Goal: Task Accomplishment & Management: Manage account settings

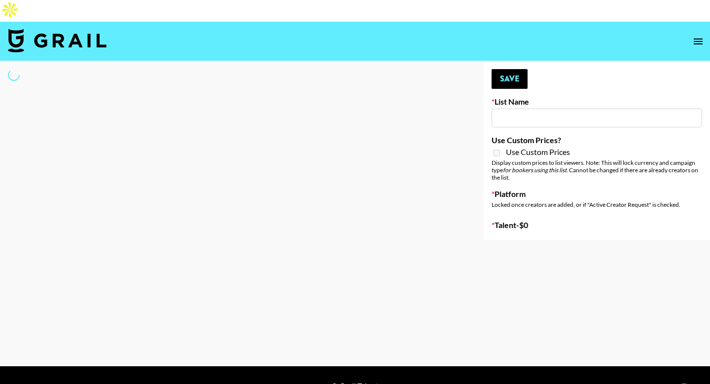
type input "Content Labs for Canva"
select select "Brand"
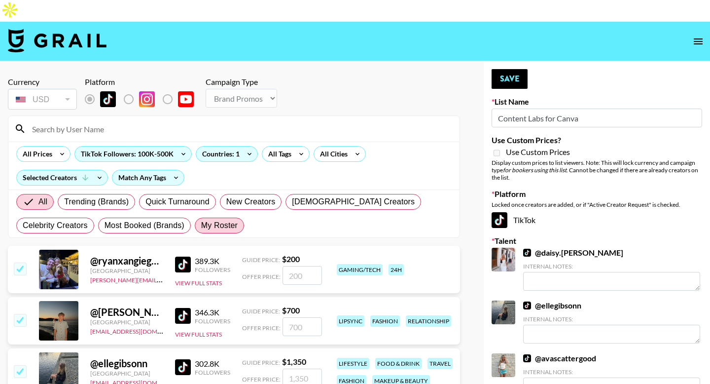
click at [211, 219] on span "My Roster" at bounding box center [219, 225] width 36 height 12
click at [201, 225] on input "My Roster" at bounding box center [201, 225] width 0 height 0
radio input "true"
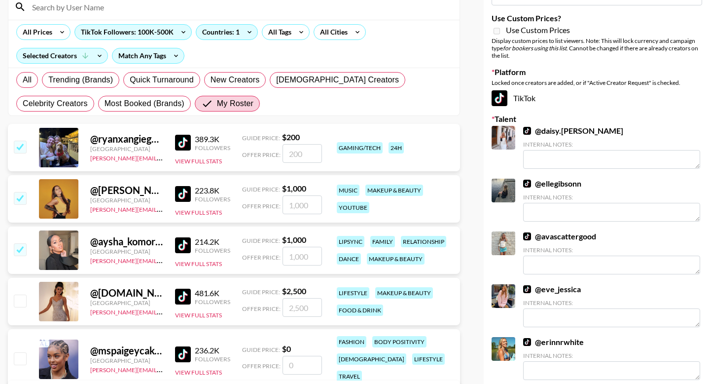
scroll to position [173, 0]
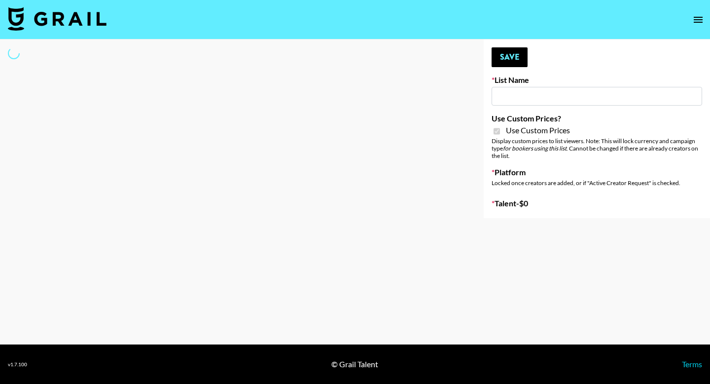
select select "Brand"
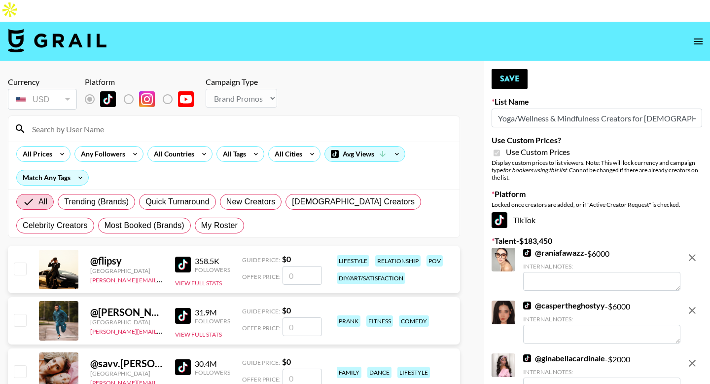
type input "Yoga/Wellness & Mindfulness Creators for Vedam"
checkbox input "true"
click at [218, 217] on label "My Roster" at bounding box center [219, 225] width 49 height 16
click at [201, 225] on input "My Roster" at bounding box center [201, 225] width 0 height 0
radio input "true"
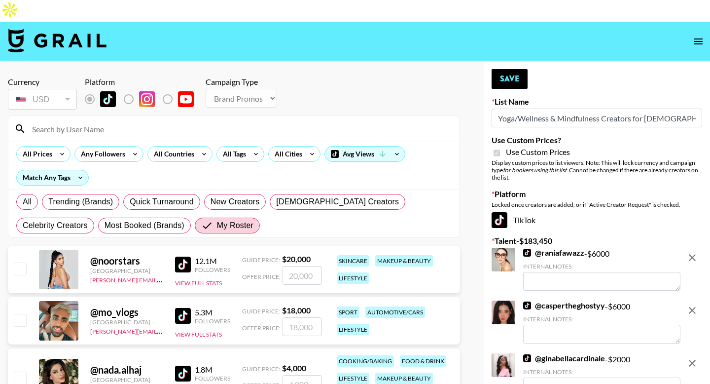
click at [158, 121] on input at bounding box center [239, 129] width 427 height 16
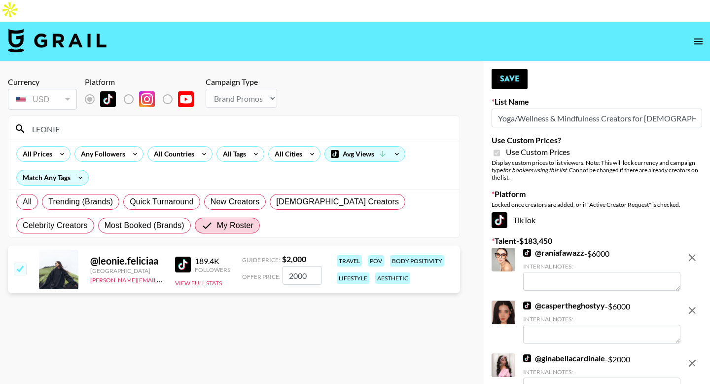
type input "LEONIE"
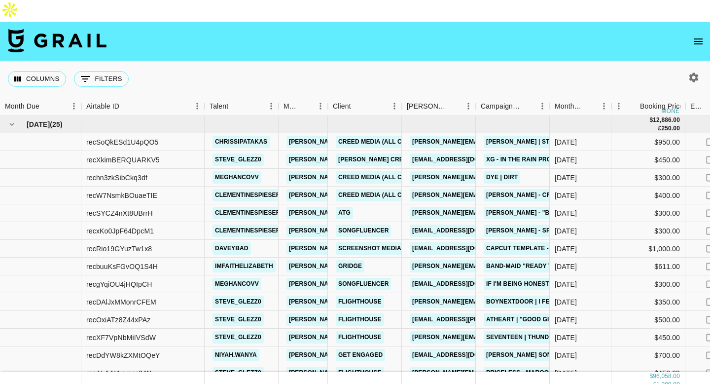
click at [701, 36] on icon "open drawer" at bounding box center [698, 42] width 12 height 12
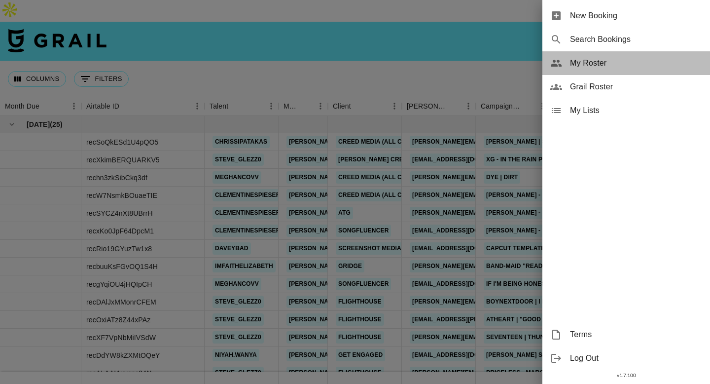
click at [611, 59] on span "My Roster" at bounding box center [636, 63] width 132 height 12
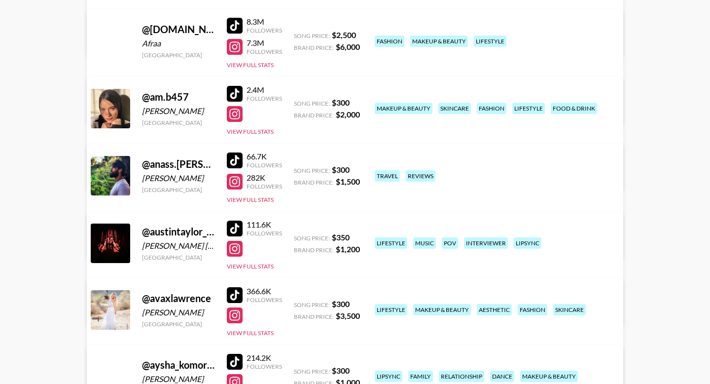
scroll to position [307, 0]
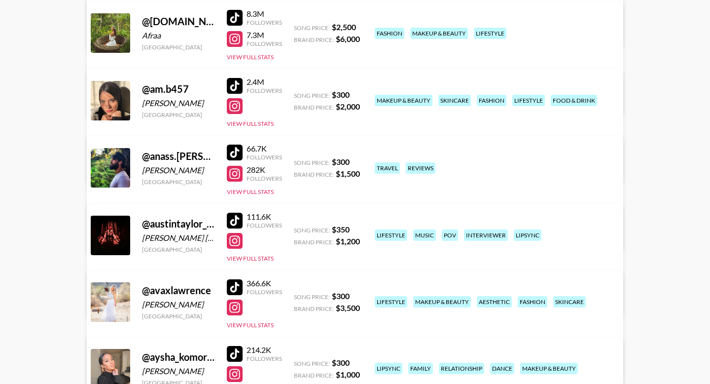
click at [172, 217] on div "@ austintaylor_official" at bounding box center [178, 223] width 73 height 12
click at [210, 217] on div "@ austintaylor_official" at bounding box center [178, 223] width 73 height 12
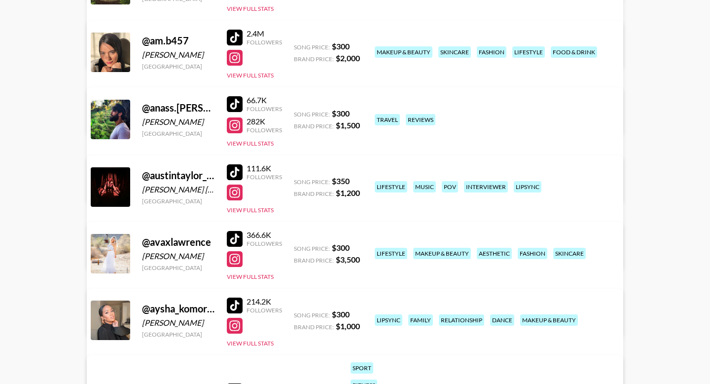
scroll to position [456, 0]
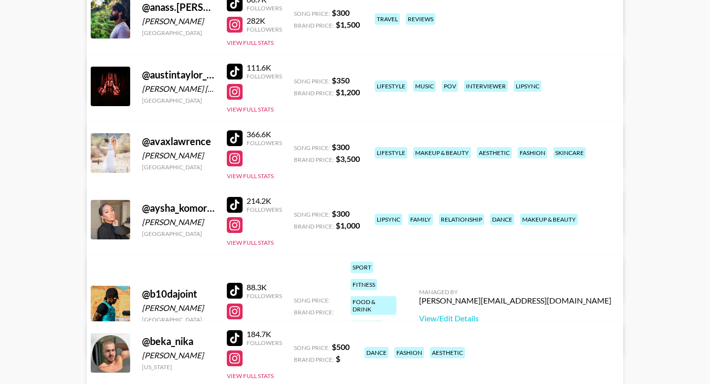
click at [176, 135] on div "@ avaxlawrence" at bounding box center [178, 141] width 73 height 12
copy div "avaxlawrence"
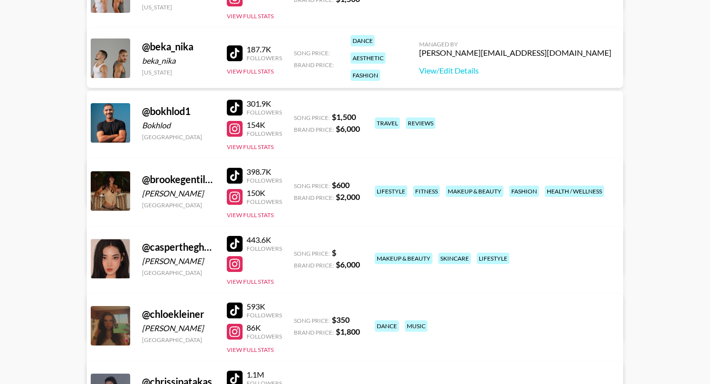
scroll to position [940, 0]
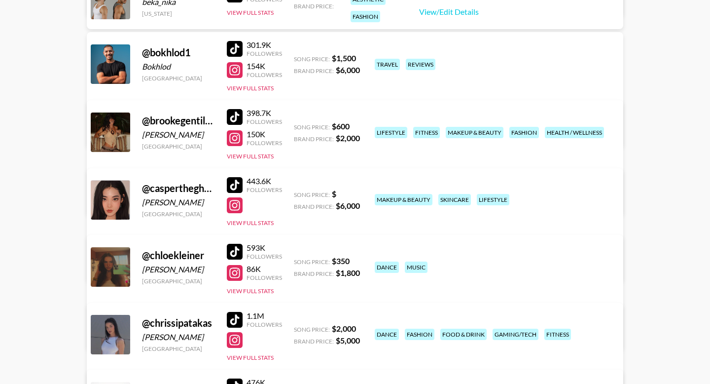
click at [178, 114] on div "@ brookegentilee" at bounding box center [178, 120] width 73 height 12
copy div "brookegentilee"
click at [297, 193] on link "View/Edit Details" at bounding box center [201, 198] width 192 height 10
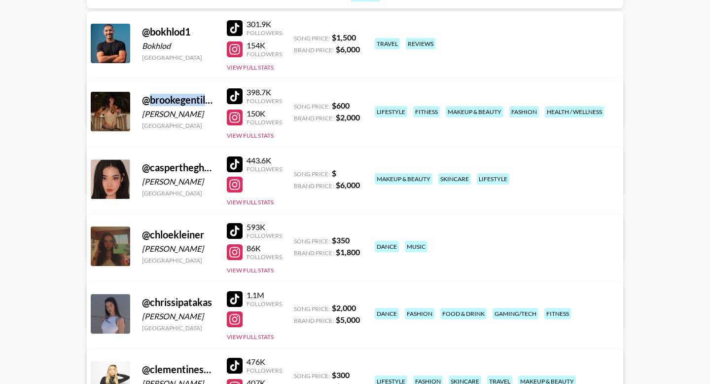
scroll to position [1022, 0]
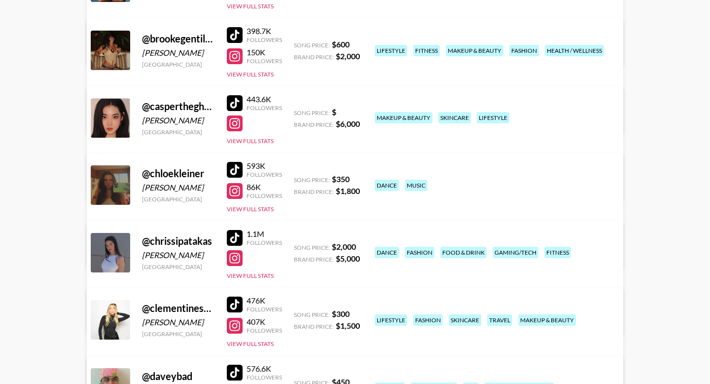
click at [177, 167] on div "@ chloekleiner" at bounding box center [178, 173] width 73 height 12
copy div "@ chloekleiner"
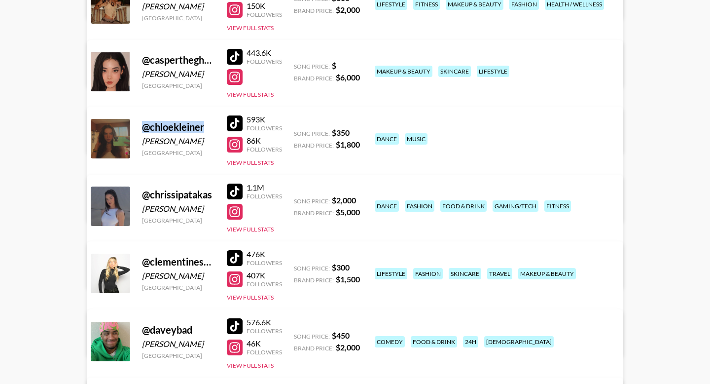
scroll to position [1132, 0]
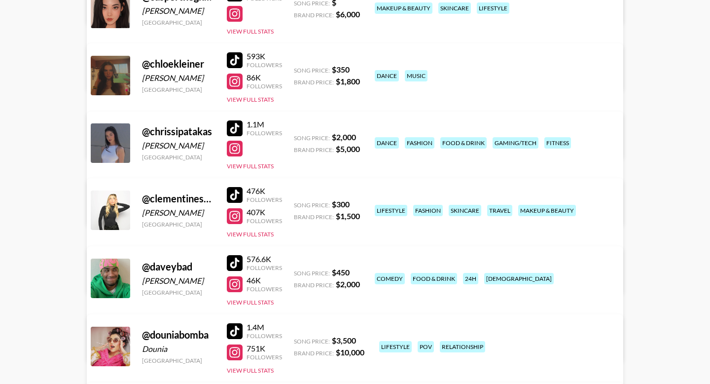
click at [175, 192] on div "@ clementinespieser" at bounding box center [178, 198] width 73 height 12
copy div "clementinespieser"
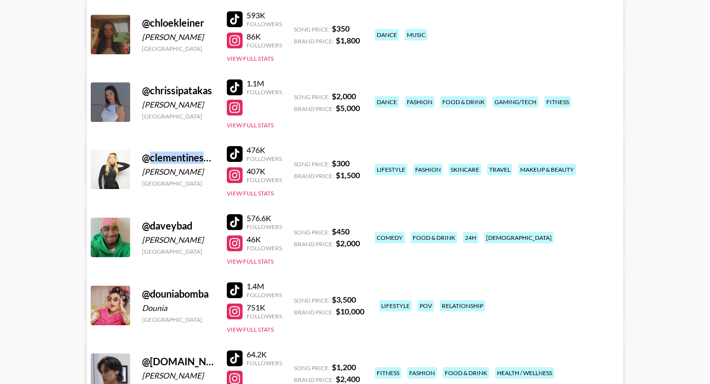
scroll to position [1289, 0]
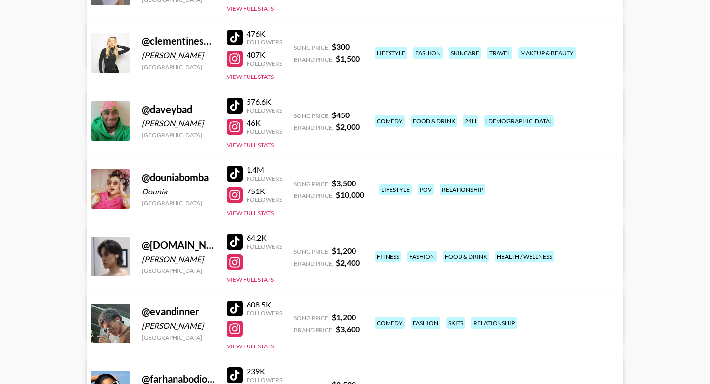
click at [178, 171] on div "@ douniabomba" at bounding box center [178, 177] width 73 height 12
copy div "douniabomba"
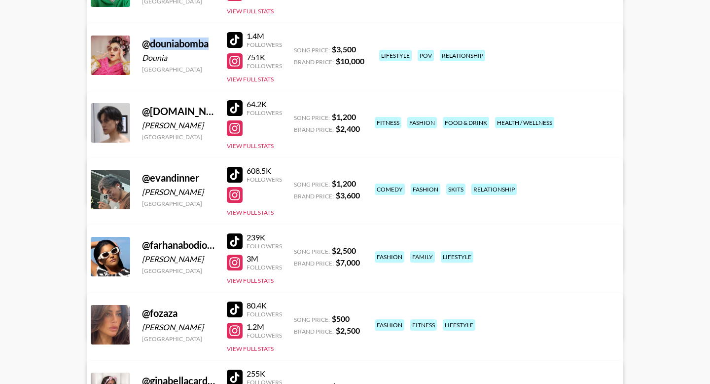
scroll to position [1489, 0]
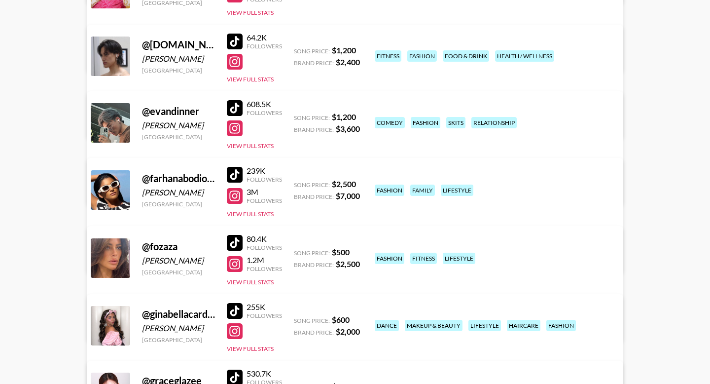
click at [179, 172] on div "@ farhanabodiofficial" at bounding box center [178, 178] width 73 height 12
copy div "@ farhanabodiofficial"
click at [153, 240] on div "@ fozaza" at bounding box center [178, 246] width 73 height 12
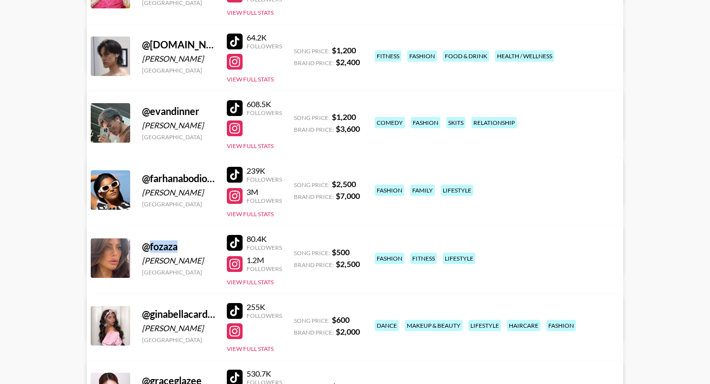
click at [153, 240] on div "@ fozaza" at bounding box center [178, 246] width 73 height 12
copy div "@ fozaza"
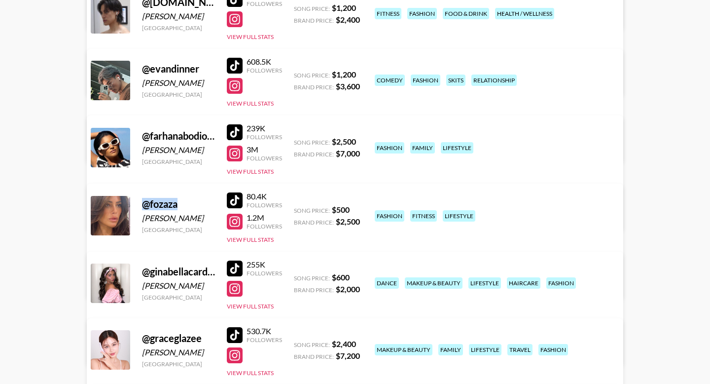
scroll to position [1604, 0]
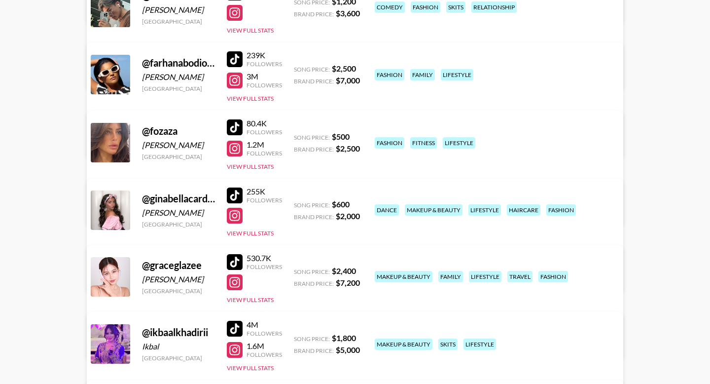
click at [174, 192] on div "@ ginabellacardinale" at bounding box center [178, 198] width 73 height 12
copy div "@ ginabellacardinale"
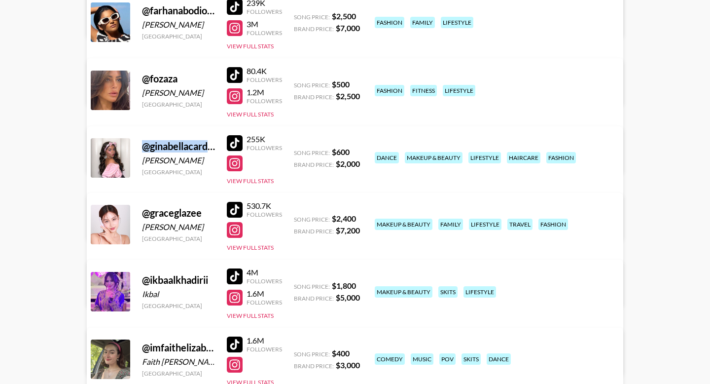
scroll to position [1713, 0]
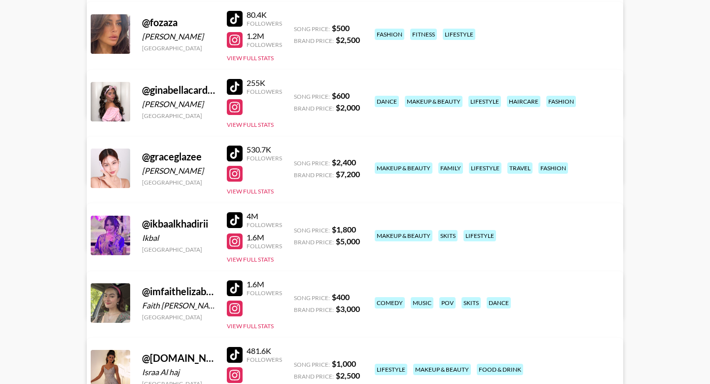
click at [174, 217] on div "@ ikbaalkhadirii" at bounding box center [178, 223] width 73 height 12
copy div "@ ikbaalkhadirii"
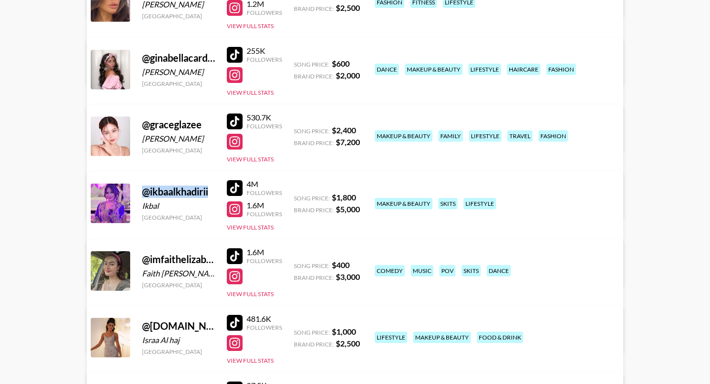
scroll to position [1812, 0]
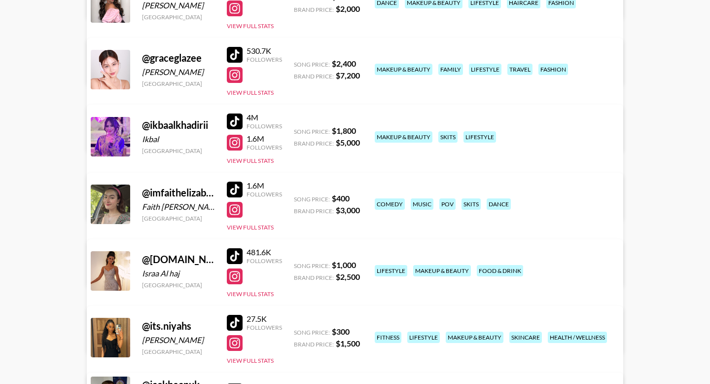
click at [175, 253] on div "@ israa.alhaj.ar" at bounding box center [178, 259] width 73 height 12
copy div "@ israa.alhaj.ar"
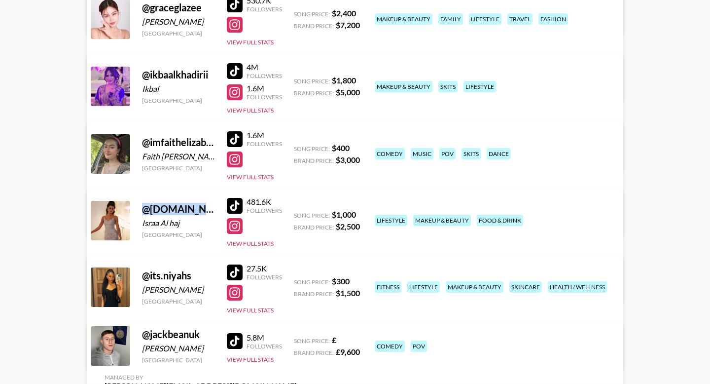
scroll to position [1895, 0]
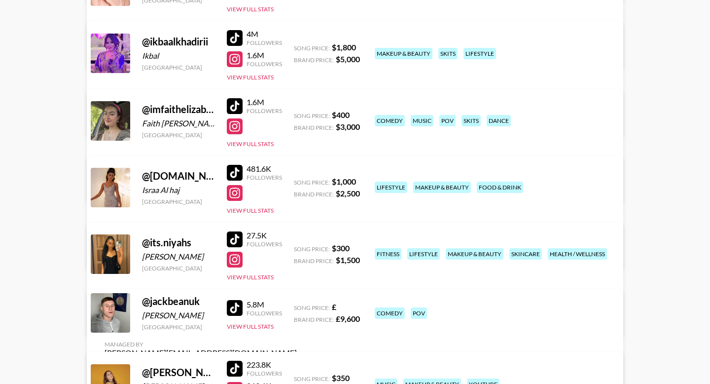
click at [167, 236] on div "@ its.niyahs" at bounding box center [178, 242] width 73 height 12
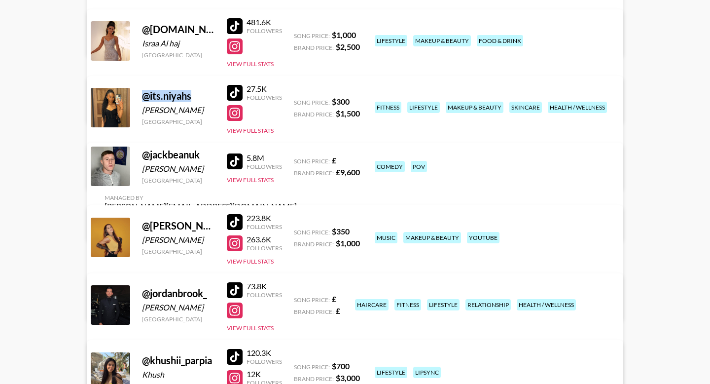
scroll to position [2047, 0]
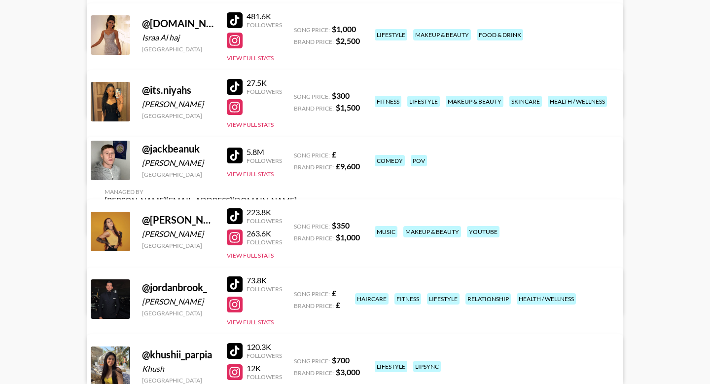
click at [170, 213] on div "@ jessica.drummer" at bounding box center [178, 219] width 73 height 12
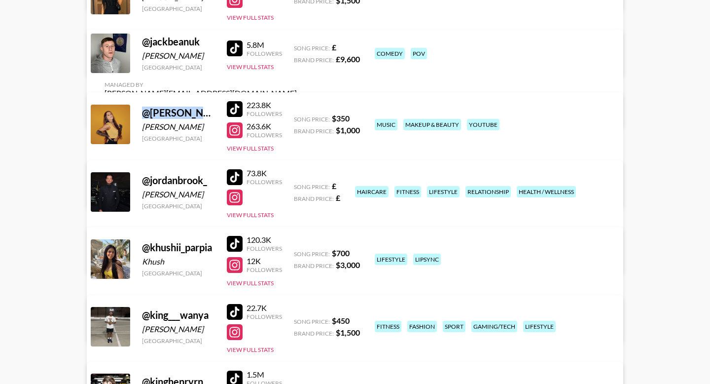
scroll to position [2172, 0]
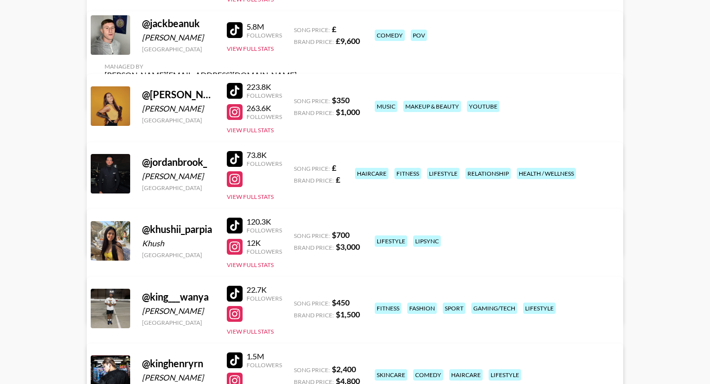
click at [175, 223] on div "@ khushii_parpia" at bounding box center [178, 229] width 73 height 12
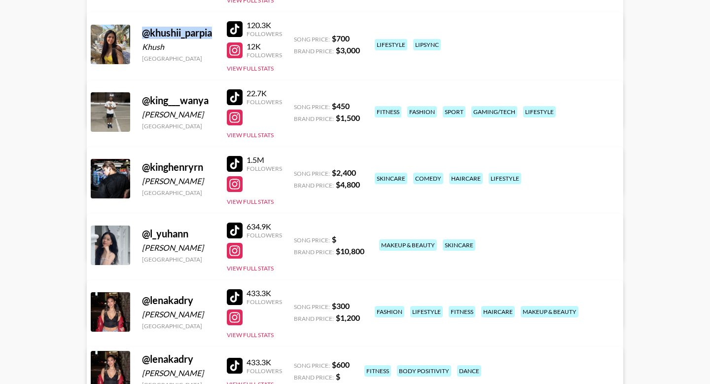
scroll to position [2488, 0]
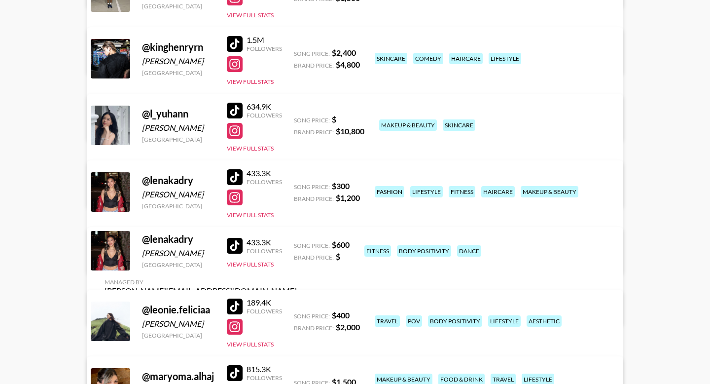
click at [166, 174] on div "@ lenakadry" at bounding box center [178, 180] width 73 height 12
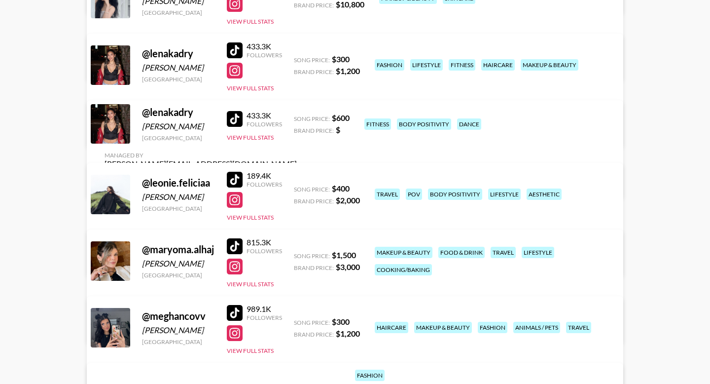
click at [172, 177] on div "@ leonie.feliciaa Leonie Buchegger United States" at bounding box center [178, 195] width 73 height 36
click at [172, 177] on div "@ leonie.feliciaa" at bounding box center [178, 183] width 73 height 12
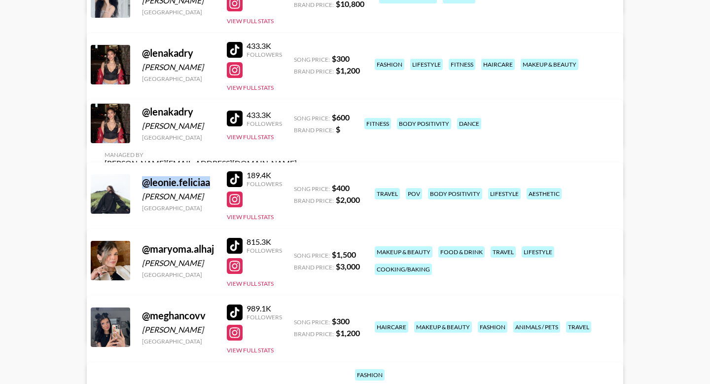
scroll to position [2741, 0]
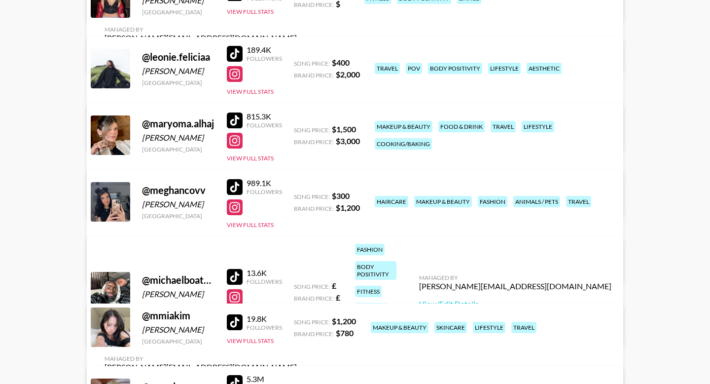
click at [168, 117] on div "@ maryoma.alhaj" at bounding box center [178, 123] width 73 height 12
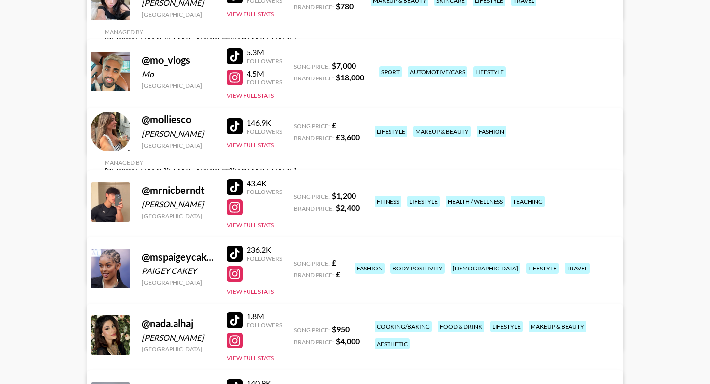
scroll to position [3142, 0]
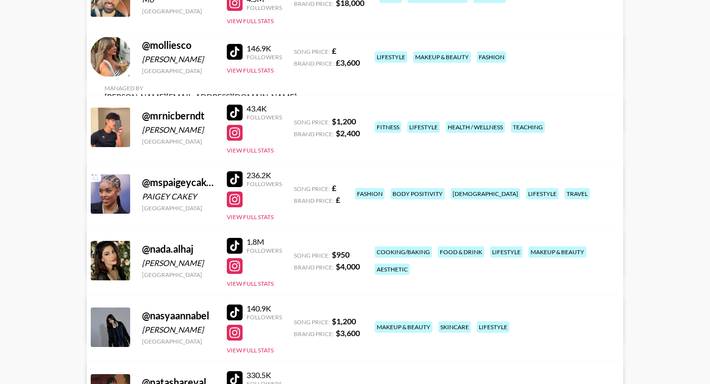
click at [157, 243] on div "@ nada.alhaj" at bounding box center [178, 249] width 73 height 12
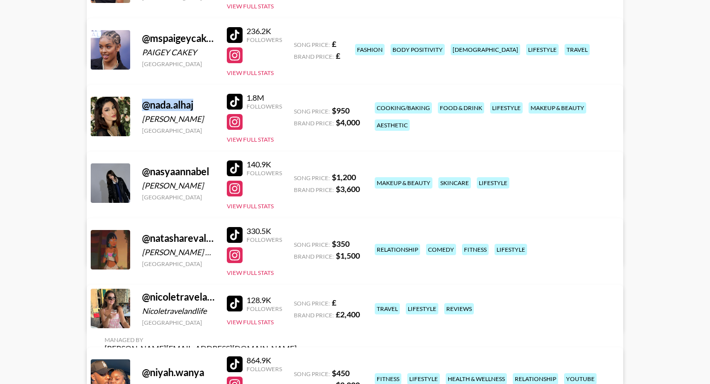
scroll to position [3315, 0]
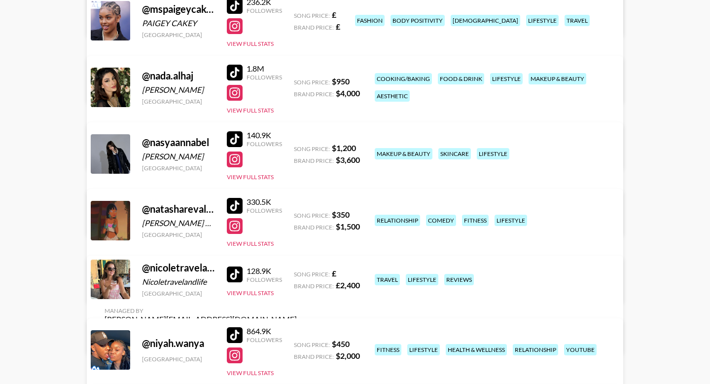
click at [171, 203] on div "@ natasharevalo2" at bounding box center [178, 209] width 73 height 12
click at [176, 261] on div "@ nicoletravelandlife" at bounding box center [178, 267] width 73 height 12
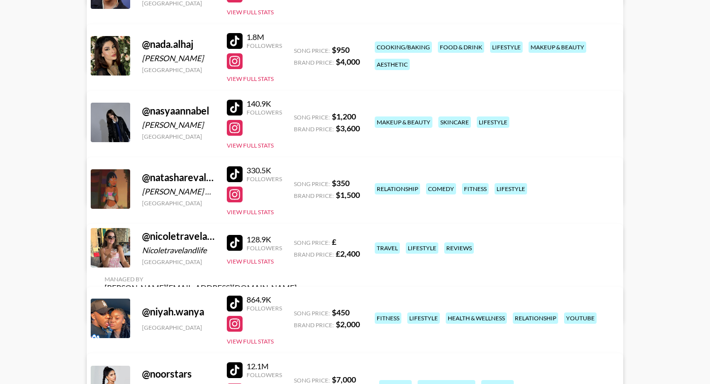
scroll to position [3375, 0]
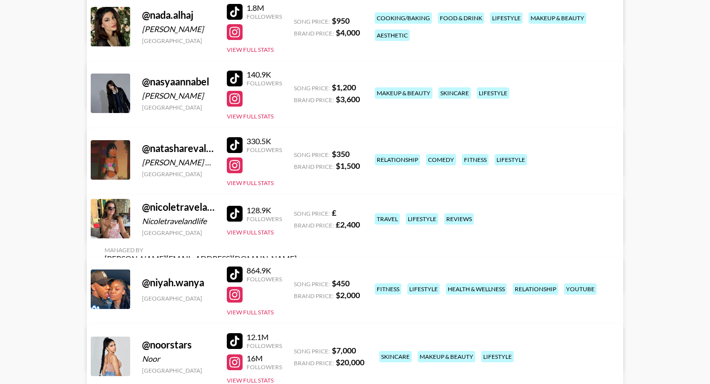
click at [169, 276] on div "@ niyah.wanya" at bounding box center [178, 282] width 73 height 12
click at [160, 338] on div "@ noorstars" at bounding box center [178, 344] width 73 height 12
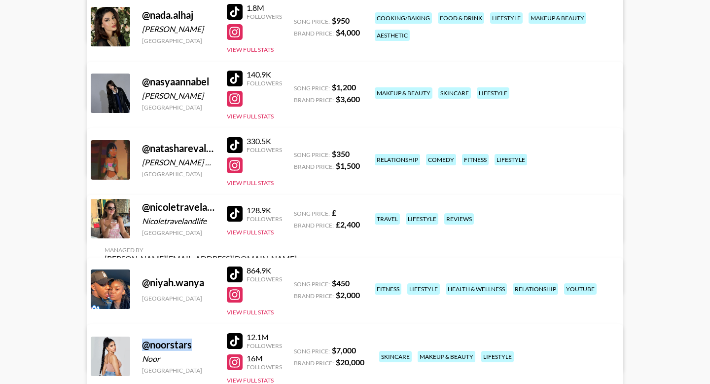
click at [160, 338] on div "@ noorstars" at bounding box center [178, 344] width 73 height 12
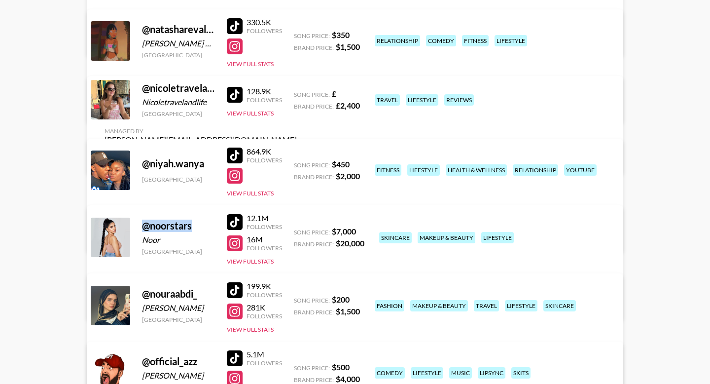
scroll to position [3632, 0]
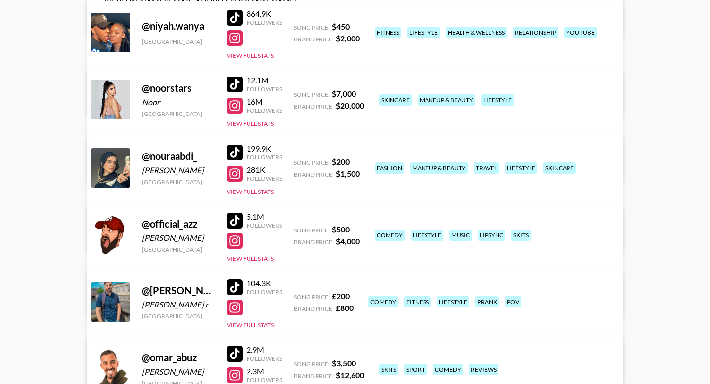
click at [158, 150] on div "@ nouraabdi_" at bounding box center [178, 156] width 73 height 12
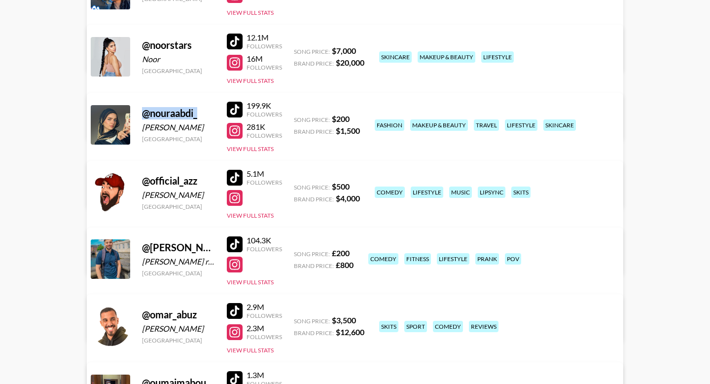
scroll to position [3692, 0]
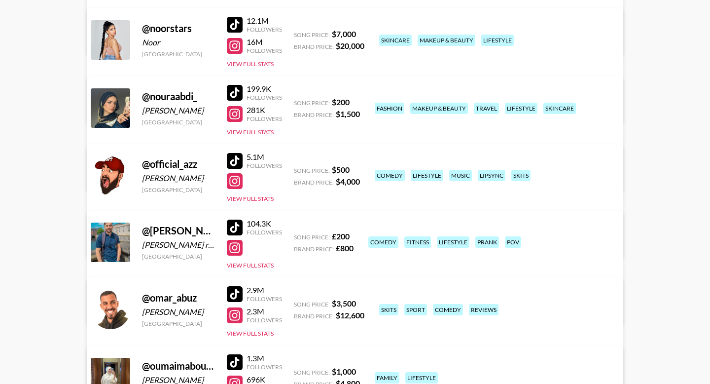
click at [162, 224] on div "@ omar.elrifaii" at bounding box center [178, 230] width 73 height 12
click at [174, 158] on div "@ official_azz" at bounding box center [178, 164] width 73 height 12
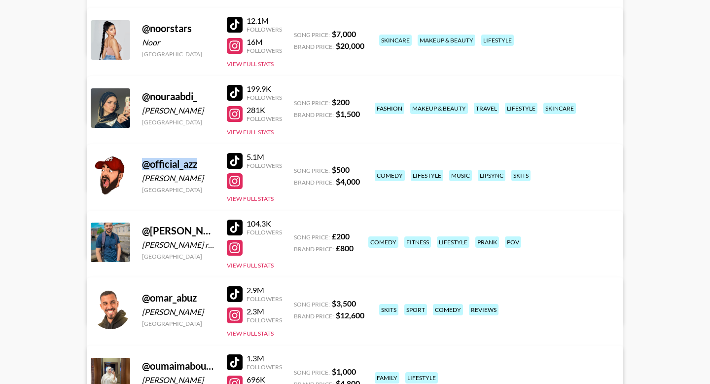
click at [174, 158] on div "@ official_azz" at bounding box center [178, 164] width 73 height 12
click at [162, 291] on div "@ omar_abuz" at bounding box center [178, 297] width 73 height 12
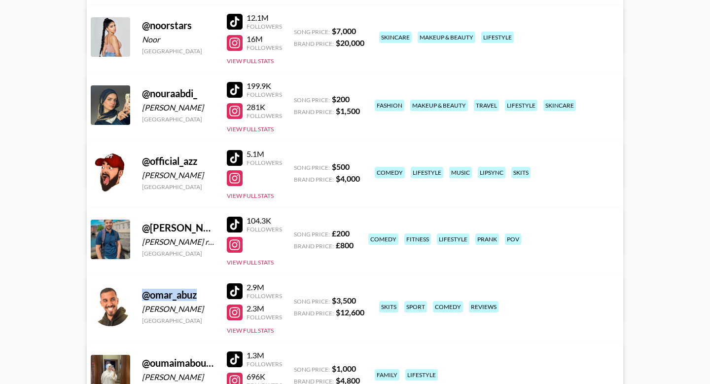
scroll to position [3832, 0]
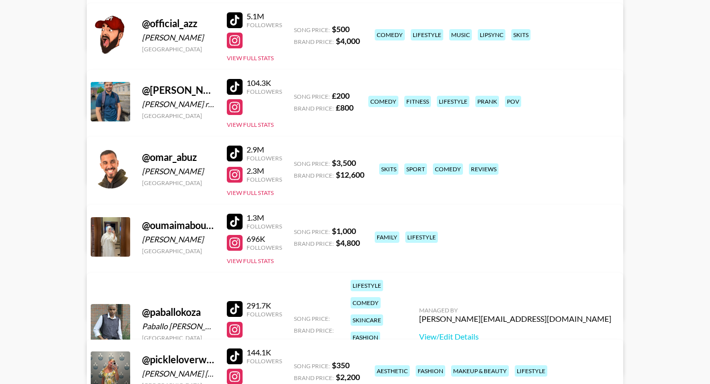
click at [172, 219] on div "@ oumaimabouhsina0" at bounding box center [178, 225] width 73 height 12
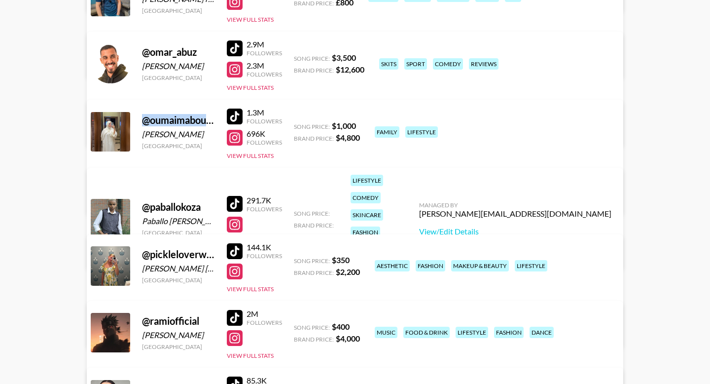
scroll to position [3968, 0]
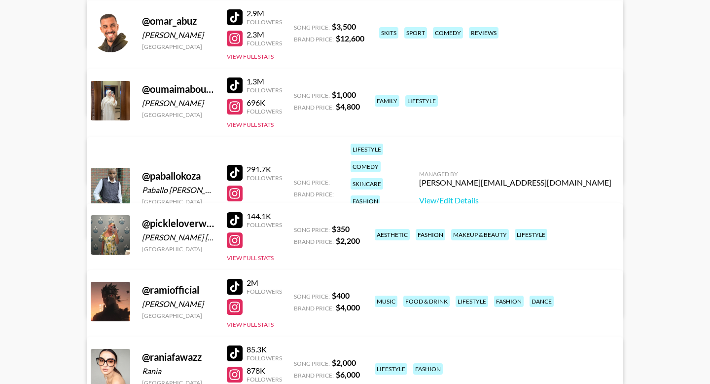
click at [158, 217] on div "@ pickleloverwoman" at bounding box center [178, 223] width 73 height 12
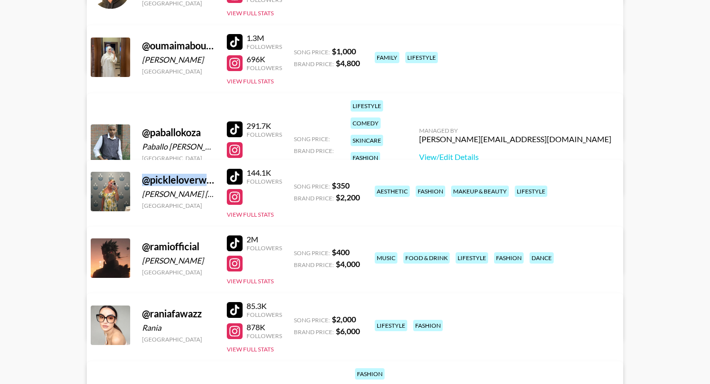
scroll to position [4054, 0]
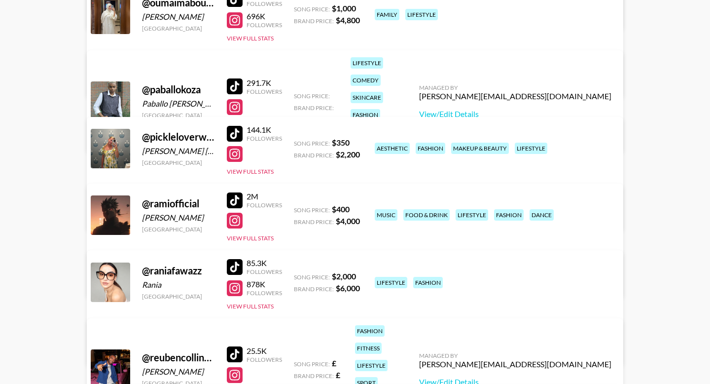
click at [173, 197] on div "@ ramiofficial" at bounding box center [178, 203] width 73 height 12
click at [171, 264] on div "@ raniafawazz" at bounding box center [178, 270] width 73 height 12
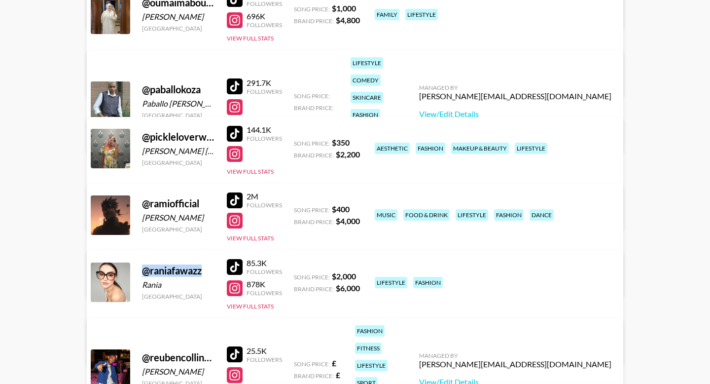
click at [171, 264] on div "@ raniafawazz" at bounding box center [178, 270] width 73 height 12
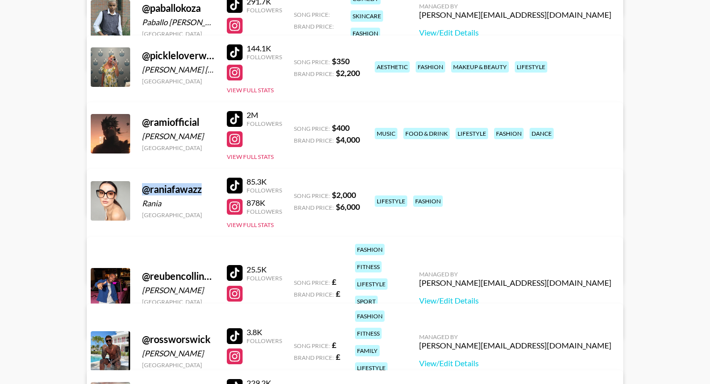
scroll to position [4316, 0]
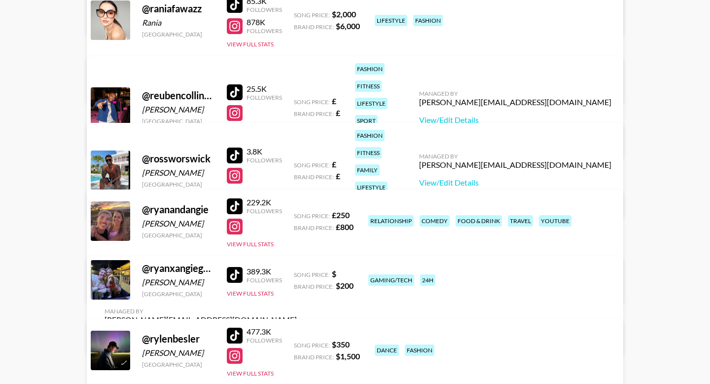
click at [171, 203] on div "@ ryanandangie" at bounding box center [178, 209] width 73 height 12
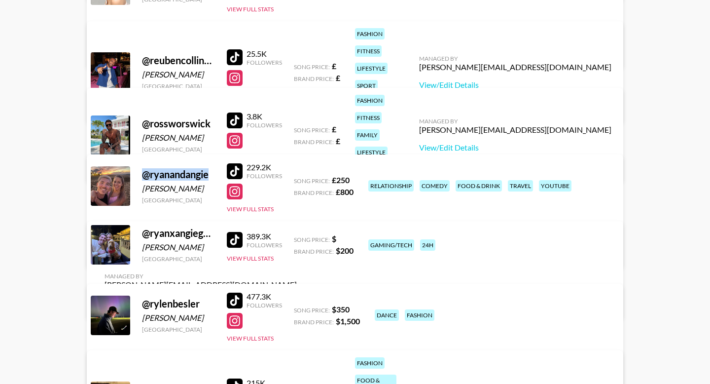
scroll to position [4402, 0]
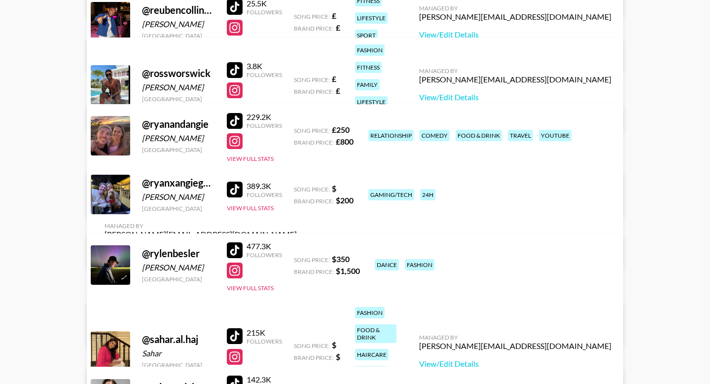
click at [167, 177] on div "@ ryanxangiegames" at bounding box center [178, 183] width 73 height 12
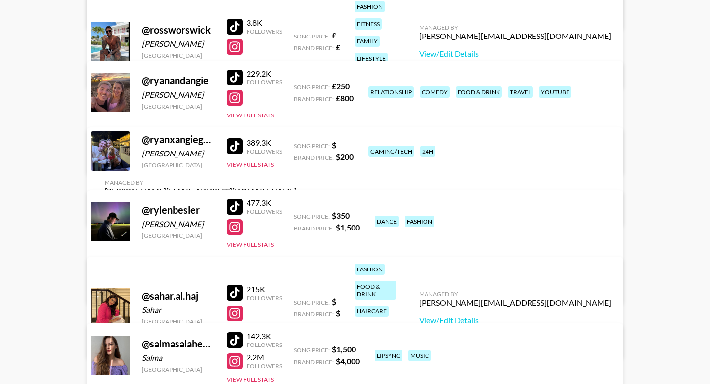
click at [173, 204] on div "@ rylenbesler" at bounding box center [178, 210] width 73 height 12
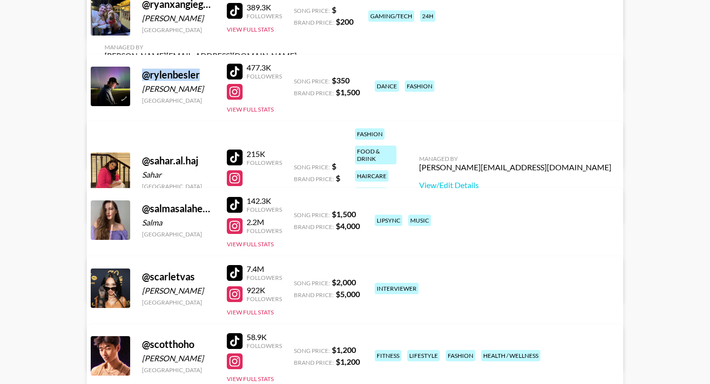
scroll to position [4612, 0]
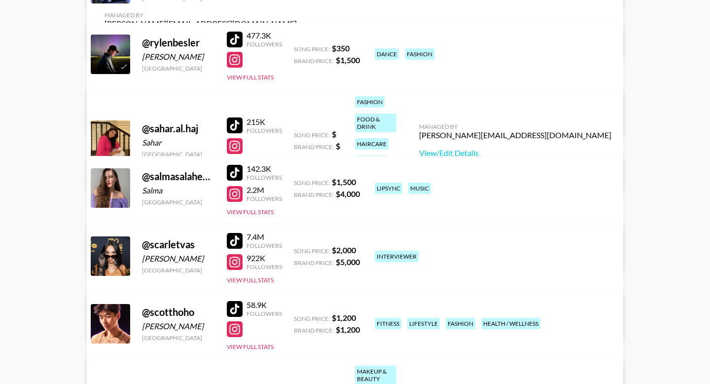
click at [165, 122] on div "@ sahar.al.haj" at bounding box center [178, 128] width 73 height 12
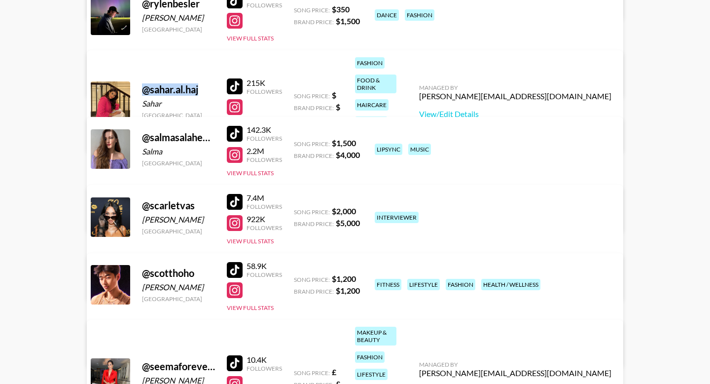
scroll to position [4664, 0]
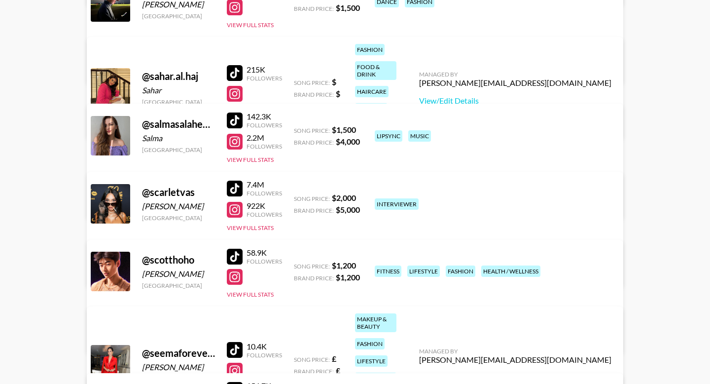
click at [168, 186] on div "@ scarletvas" at bounding box center [178, 192] width 73 height 12
click at [173, 118] on div "@ salmasalaheddineoff" at bounding box center [178, 124] width 73 height 12
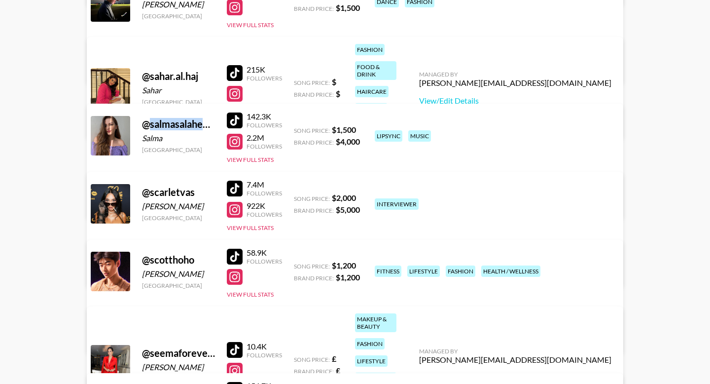
click at [173, 118] on div "@ salmasalaheddineoff" at bounding box center [178, 124] width 73 height 12
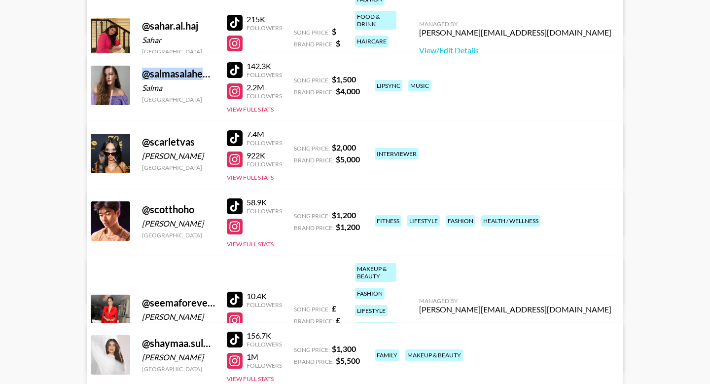
scroll to position [4844, 0]
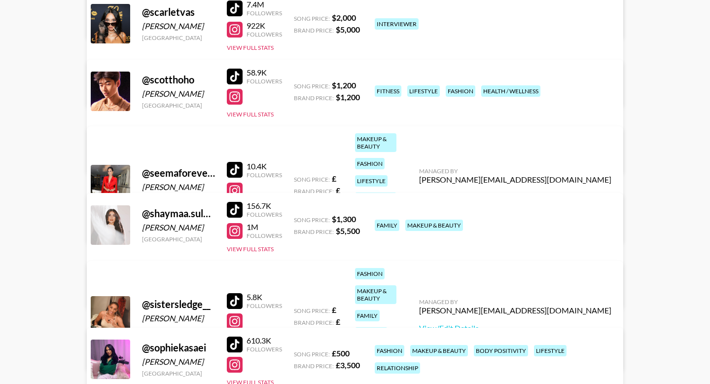
click at [162, 207] on div "@ shaymaa.sulaimn" at bounding box center [178, 213] width 73 height 12
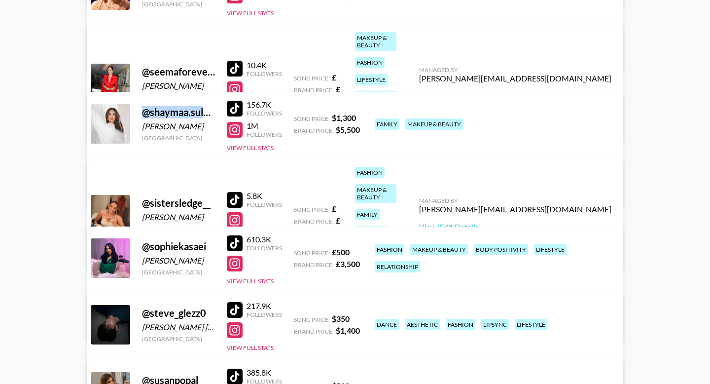
scroll to position [5035, 0]
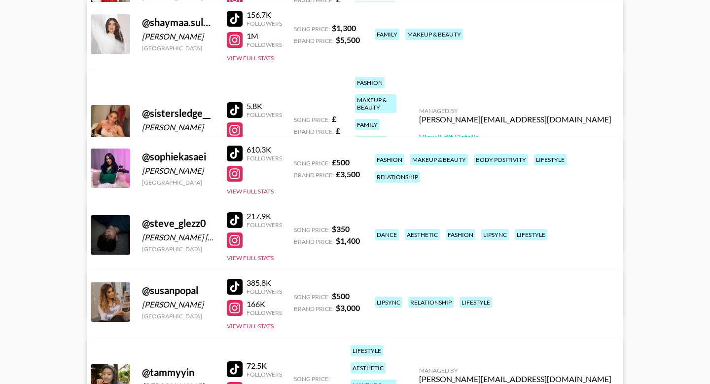
click at [165, 150] on div "@ sophiekasaei" at bounding box center [178, 156] width 73 height 12
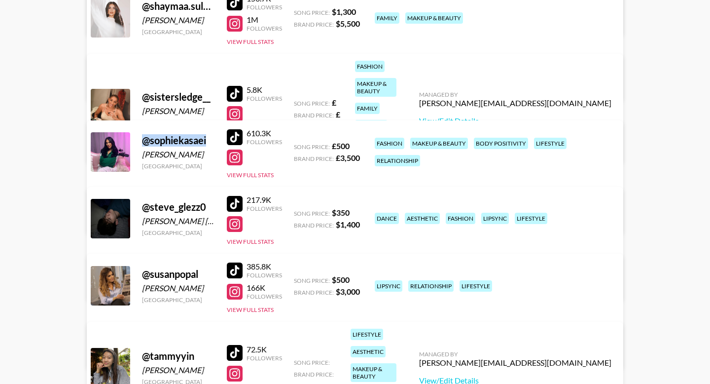
scroll to position [5052, 0]
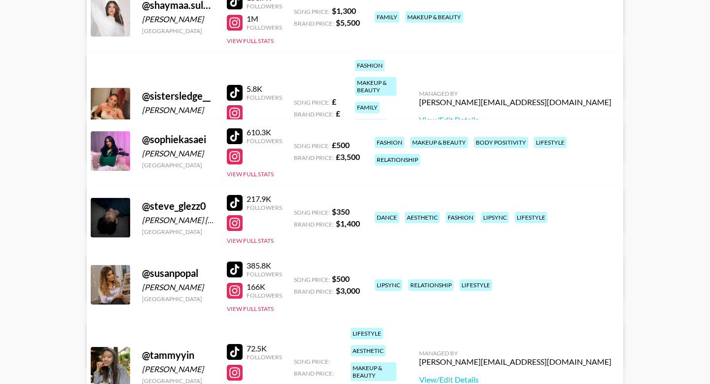
click at [182, 200] on div "@ steve_glezz0" at bounding box center [178, 206] width 73 height 12
click at [151, 267] on div "@ susanpopal" at bounding box center [178, 273] width 73 height 12
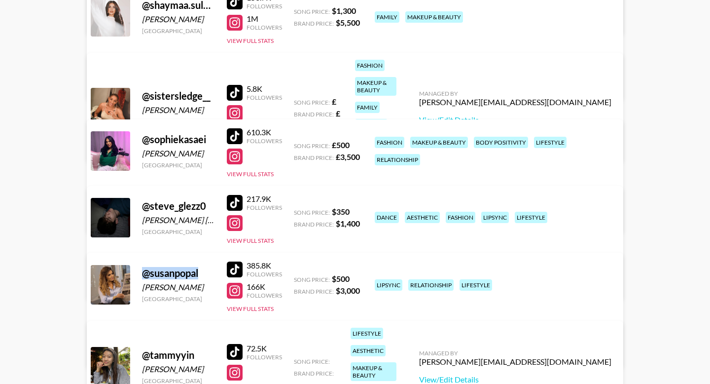
click at [151, 267] on div "@ susanpopal" at bounding box center [178, 273] width 73 height 12
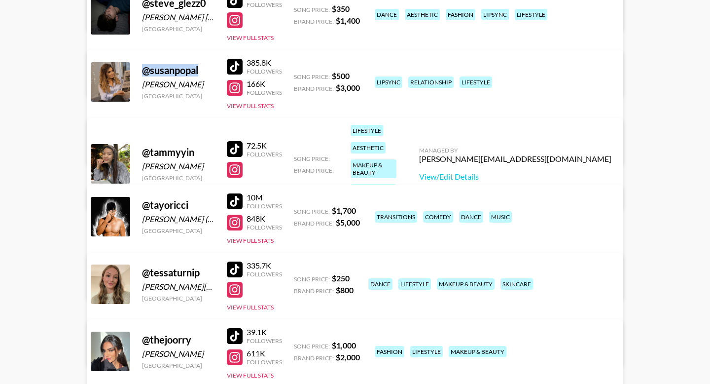
scroll to position [5289, 0]
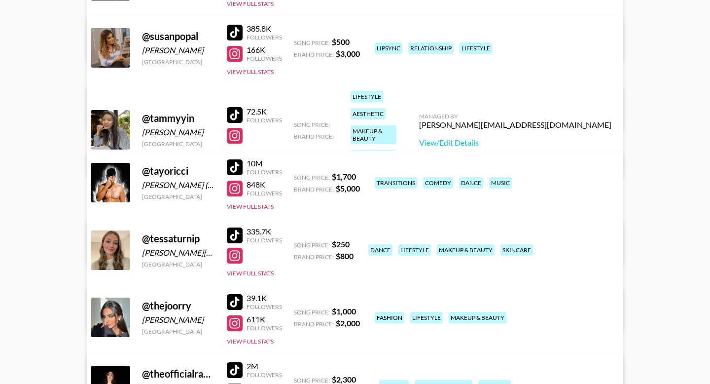
click at [155, 165] on div "@ tayoricci" at bounding box center [178, 171] width 73 height 12
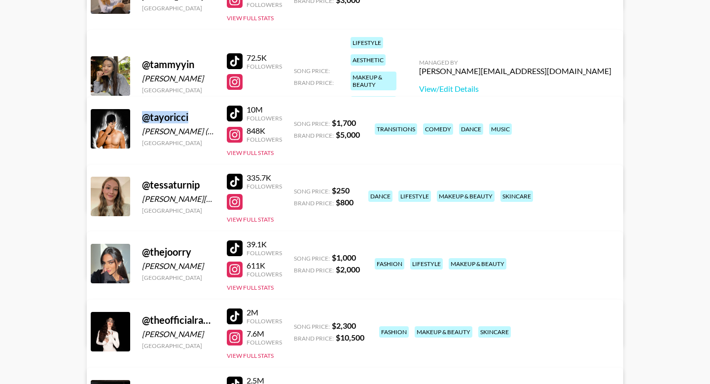
scroll to position [5436, 0]
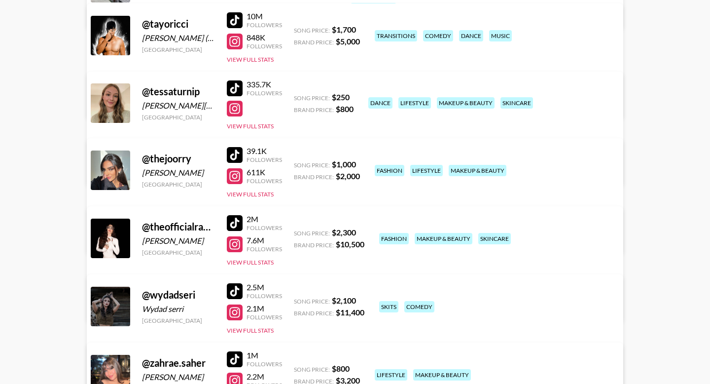
click at [171, 152] on div "@ thejoorry" at bounding box center [178, 158] width 73 height 12
click at [165, 220] on div "@ theofficialrawan" at bounding box center [178, 226] width 73 height 12
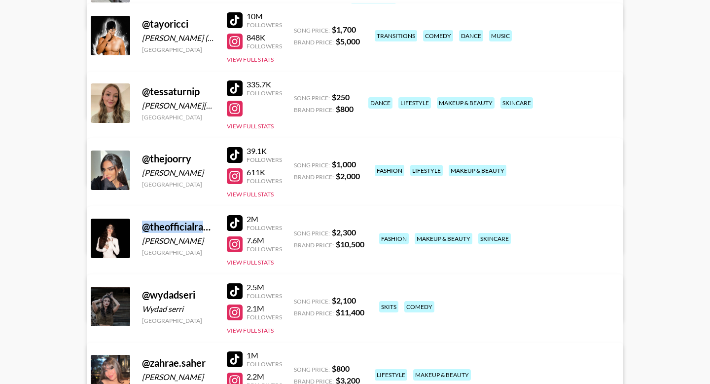
click at [165, 220] on div "@ theofficialrawan" at bounding box center [178, 226] width 73 height 12
click at [175, 85] on div "@ tessaturnip" at bounding box center [178, 91] width 73 height 12
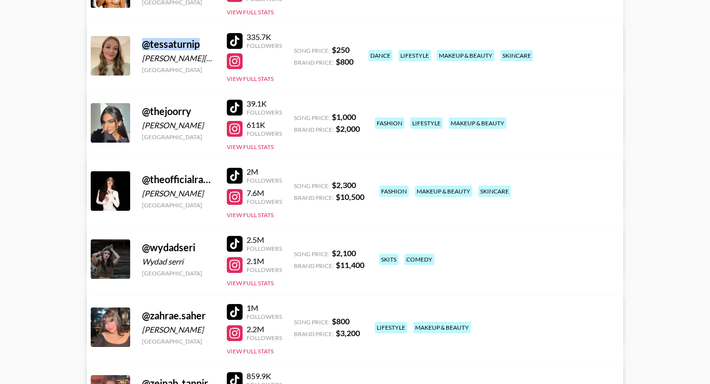
scroll to position [5497, 0]
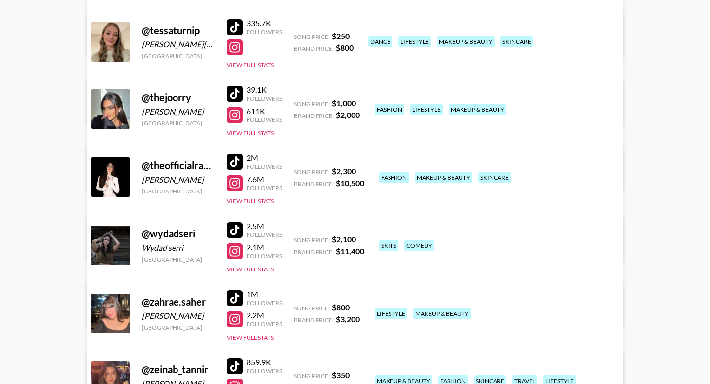
click at [166, 295] on div "@ zahrae.saher" at bounding box center [178, 301] width 73 height 12
click at [163, 363] on div "@ zeinab_tannir" at bounding box center [178, 369] width 73 height 12
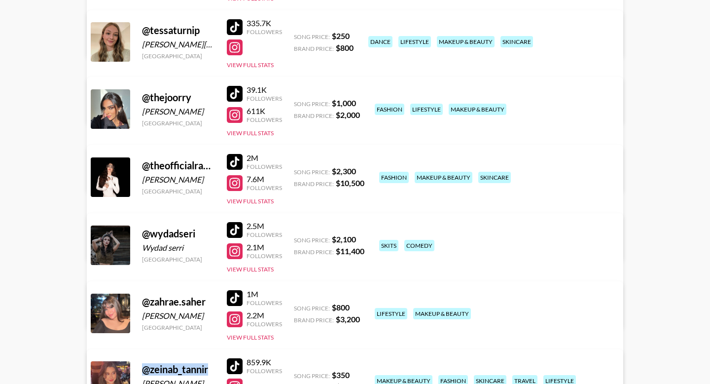
click at [163, 363] on div "@ zeinab_tannir" at bounding box center [178, 369] width 73 height 12
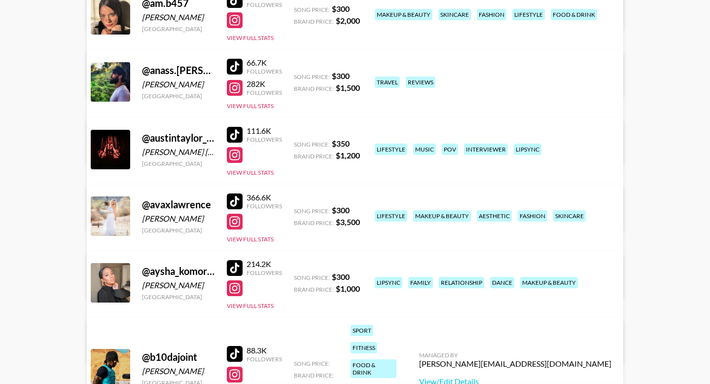
scroll to position [157, 0]
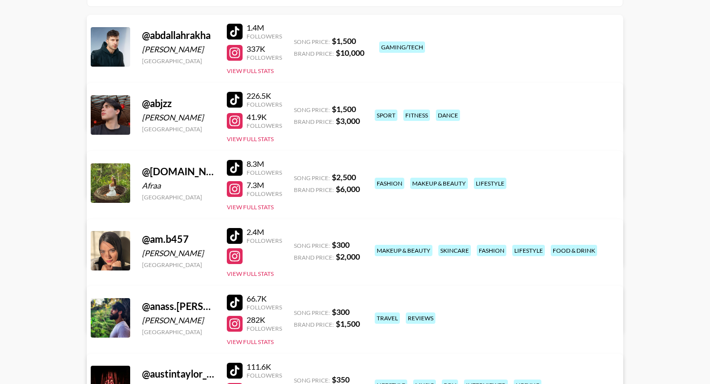
click at [164, 300] on div "@ anass.sajid" at bounding box center [178, 306] width 73 height 12
click at [157, 165] on div "@ afrae.es" at bounding box center [178, 171] width 73 height 12
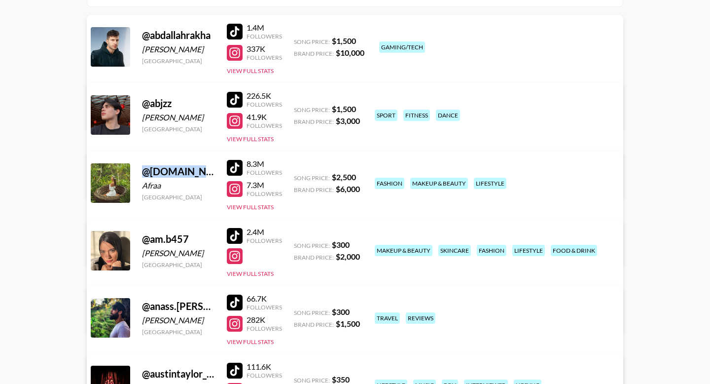
click at [157, 165] on div "@ afrae.es" at bounding box center [178, 171] width 73 height 12
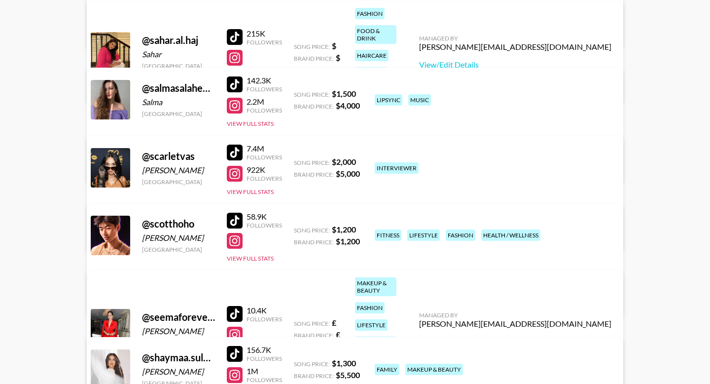
scroll to position [4715, 0]
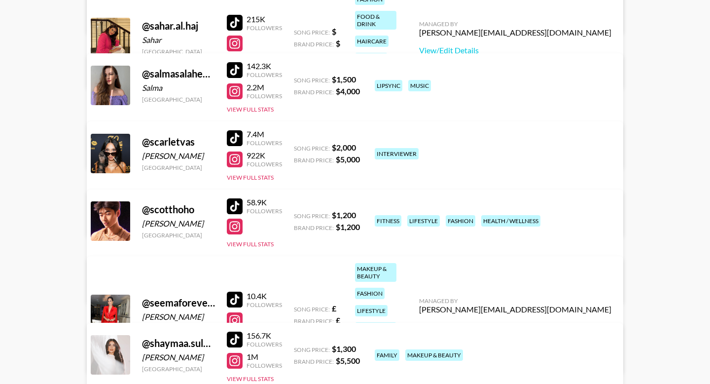
click at [237, 353] on div at bounding box center [235, 361] width 16 height 16
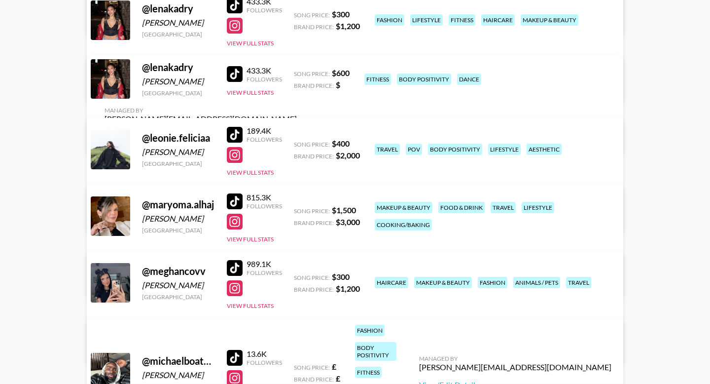
scroll to position [2610, 0]
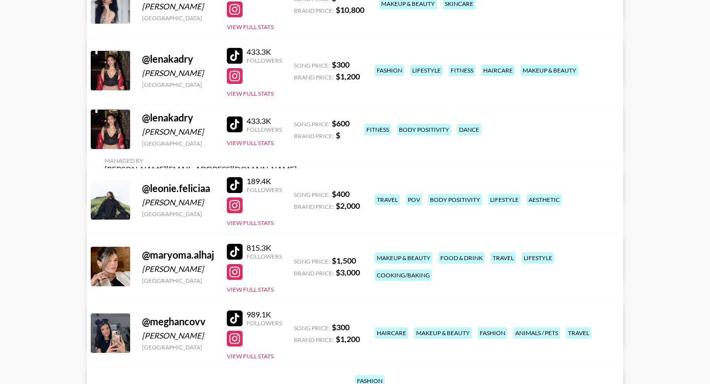
click at [236, 264] on div at bounding box center [235, 272] width 16 height 16
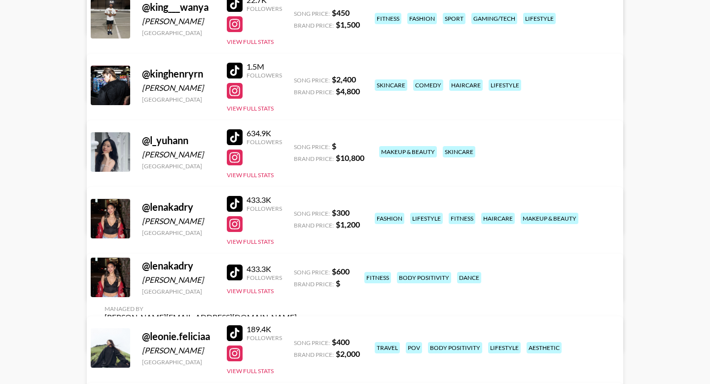
scroll to position [2528, 0]
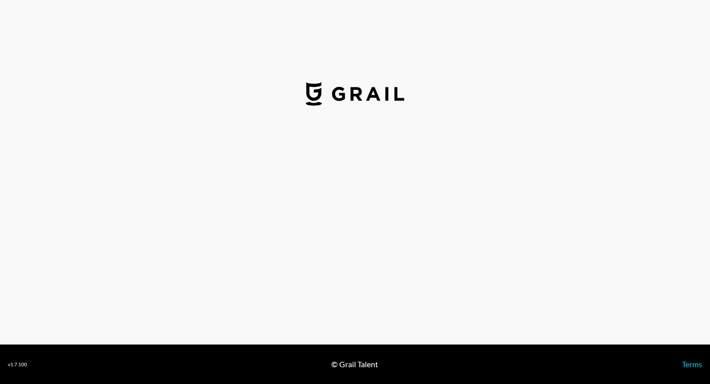
select select "USD"
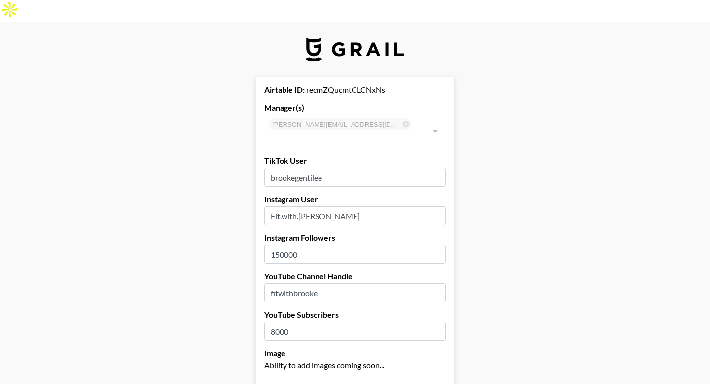
click at [309, 168] on input "brookegentilee" at bounding box center [354, 177] width 181 height 19
